Goal: Find specific page/section: Find specific page/section

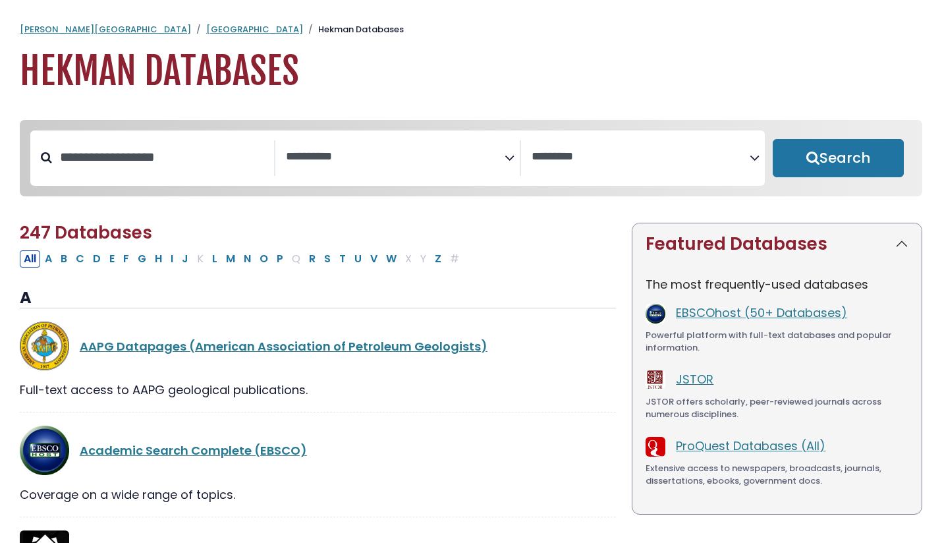
select select "Database Subject Filter"
select select "Database Vendors Filter"
click at [190, 261] on button "J" at bounding box center [185, 258] width 14 height 17
select select "Database Subject Filter"
select select "Database Vendors Filter"
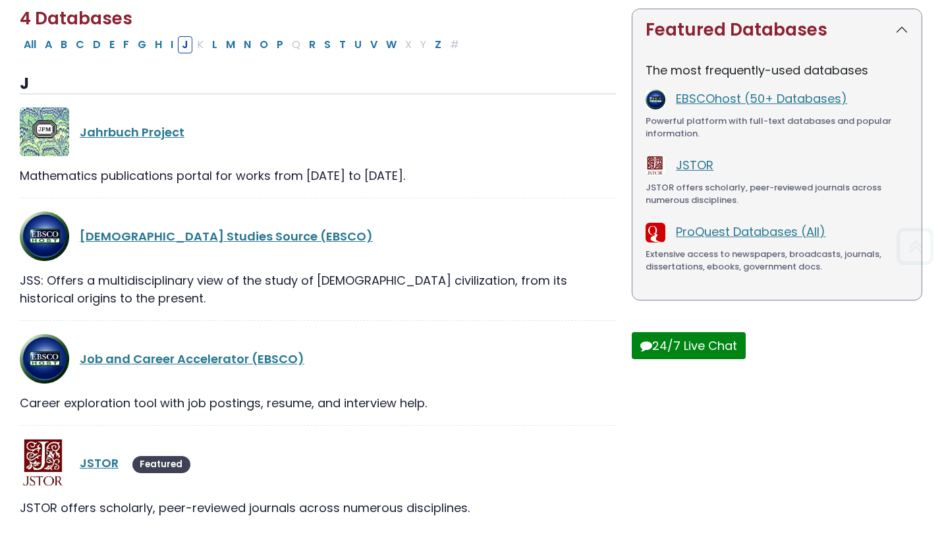
scroll to position [266, 0]
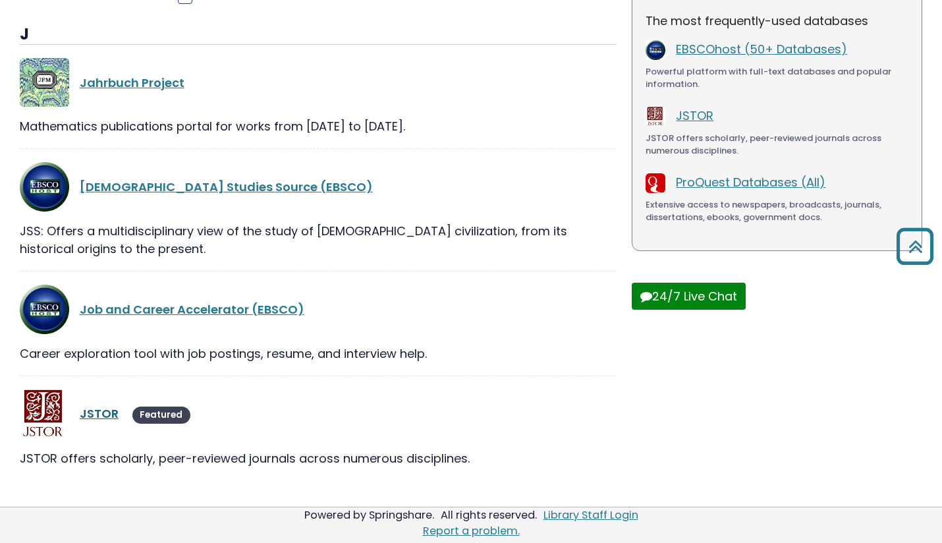
click at [106, 414] on link "JSTOR" at bounding box center [99, 413] width 39 height 16
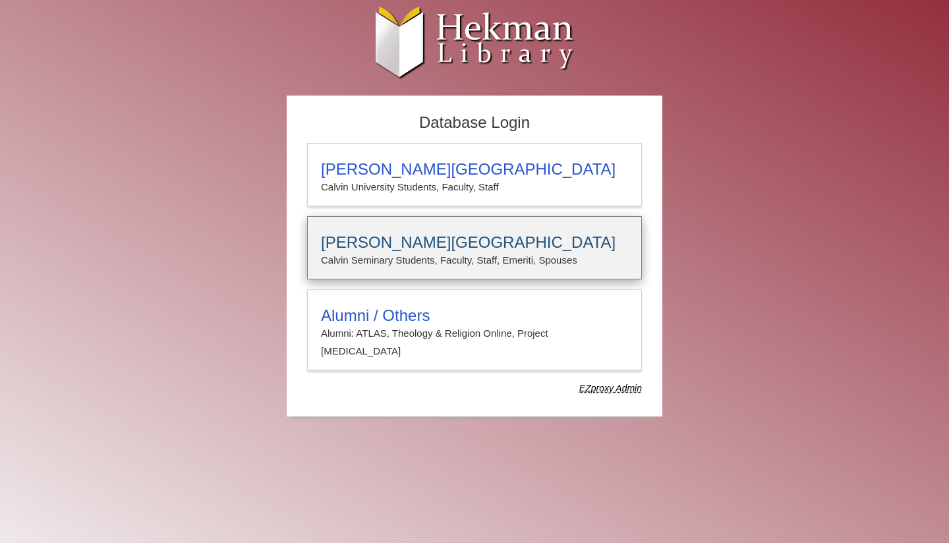
type input "**********"
click at [509, 243] on h3 "Calvin Theological Seminary" at bounding box center [474, 242] width 307 height 18
